Goal: Information Seeking & Learning: Understand process/instructions

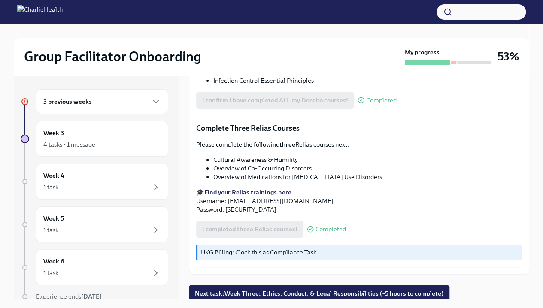
scroll to position [15, 0]
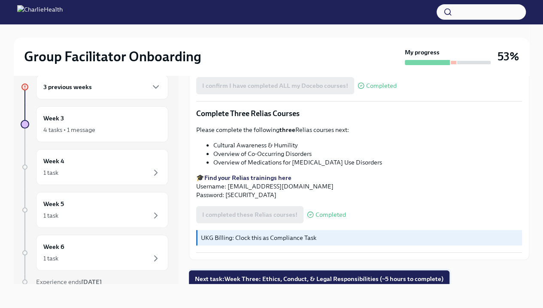
click at [312, 278] on span "Next task : Week Three: Ethics, Conduct, & Legal Responsibilities (~5 hours to …" at bounding box center [319, 279] width 248 height 9
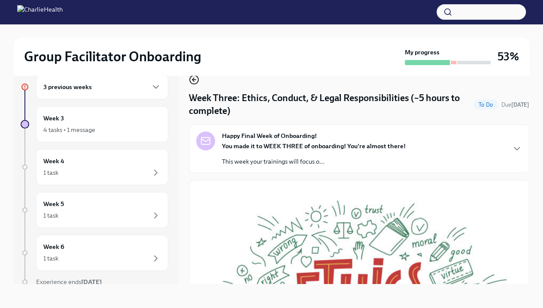
click at [194, 83] on icon "button" at bounding box center [194, 80] width 10 height 10
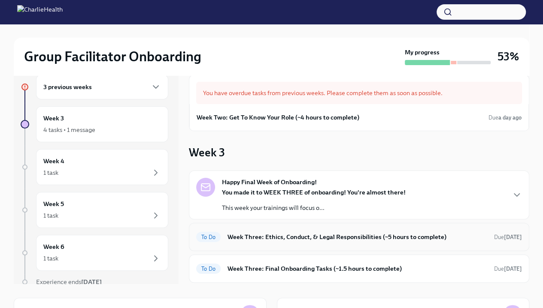
click at [377, 242] on div "To Do Week Three: Ethics, Conduct, & Legal Responsibilities (~5 hours to comple…" at bounding box center [359, 237] width 326 height 14
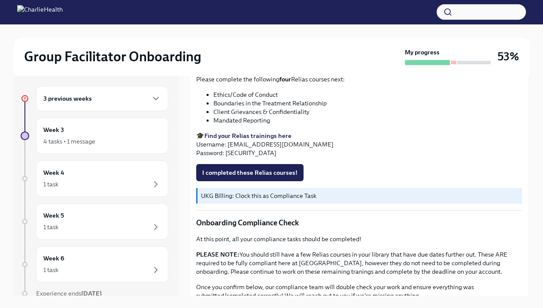
scroll to position [475, 0]
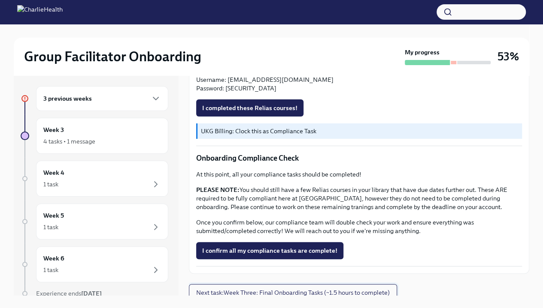
click at [275, 284] on button "Next task : Week Three: Final Onboarding Tasks (~1.5 hours to complete)" at bounding box center [293, 292] width 208 height 17
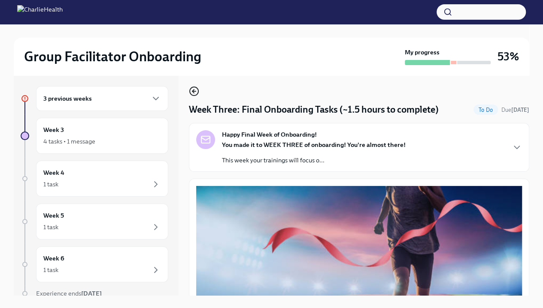
click at [195, 96] on icon "button" at bounding box center [194, 91] width 10 height 10
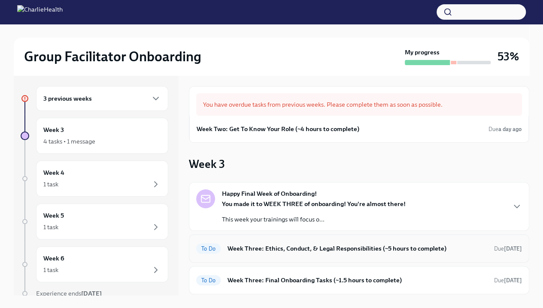
click at [317, 250] on h6 "Week Three: Ethics, Conduct, & Legal Responsibilities (~5 hours to complete)" at bounding box center [357, 248] width 260 height 9
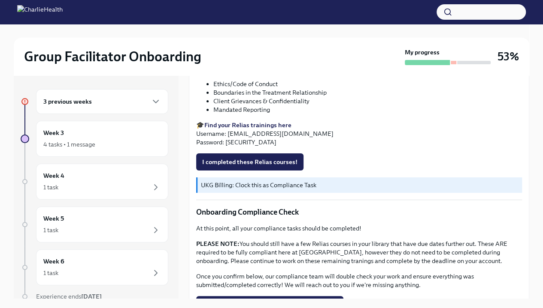
click at [76, 99] on h6 "3 previous weeks" at bounding box center [67, 101] width 48 height 9
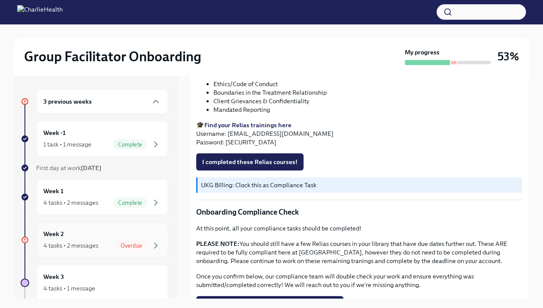
click at [101, 247] on div "4 tasks • 2 messages Overdue" at bounding box center [102, 246] width 118 height 10
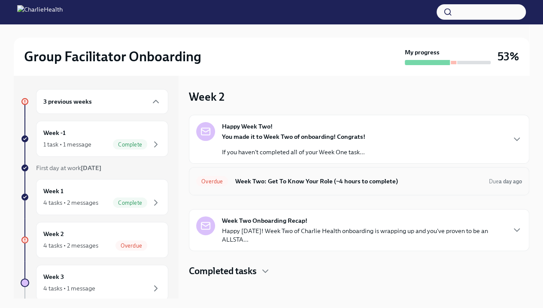
click at [301, 177] on h6 "Week Two: Get To Know Your Role (~4 hours to complete)" at bounding box center [358, 181] width 247 height 9
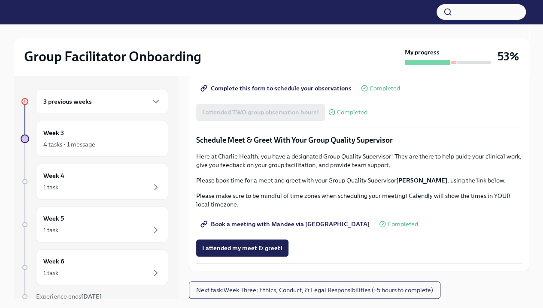
scroll to position [785, 0]
click at [270, 221] on span "Book a meeting with Mandee via [GEOGRAPHIC_DATA]" at bounding box center [285, 224] width 167 height 9
